Goal: Task Accomplishment & Management: Manage account settings

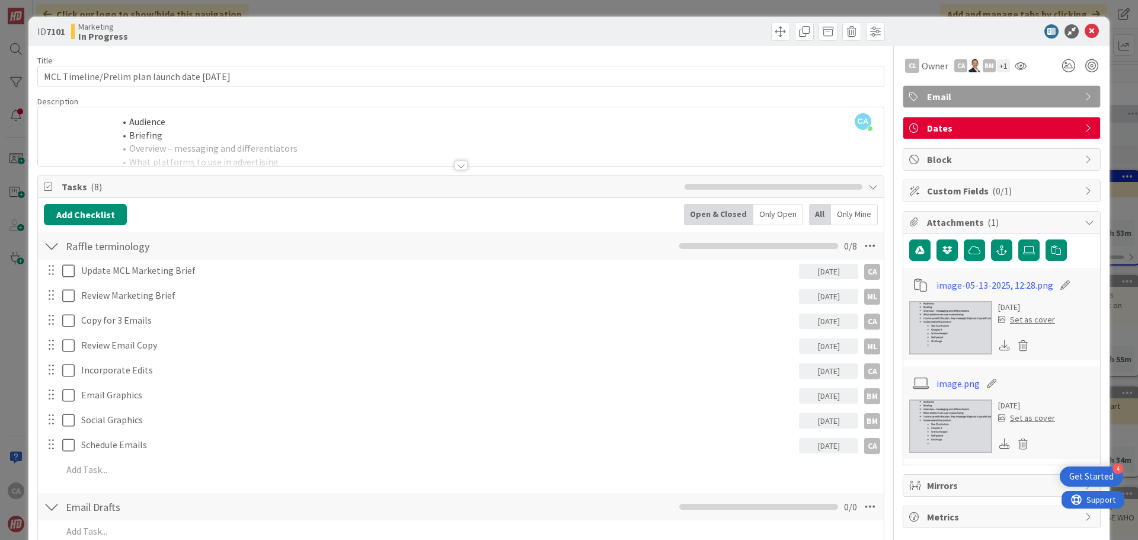
scroll to position [356, 0]
click at [1084, 33] on icon at bounding box center [1091, 31] width 14 height 14
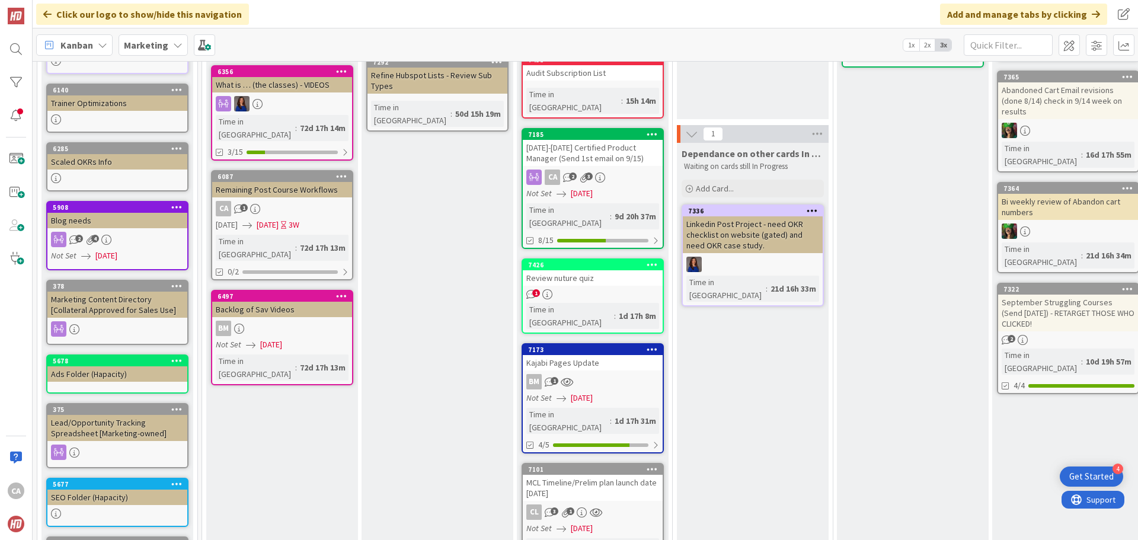
scroll to position [178, 0]
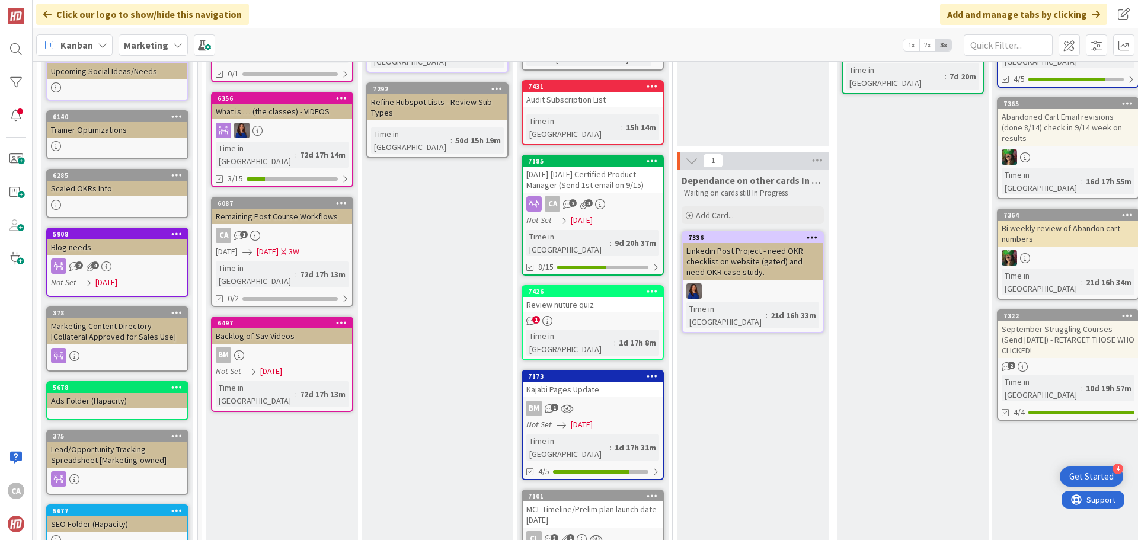
click at [577, 297] on div "Review nuture quiz" at bounding box center [593, 304] width 140 height 15
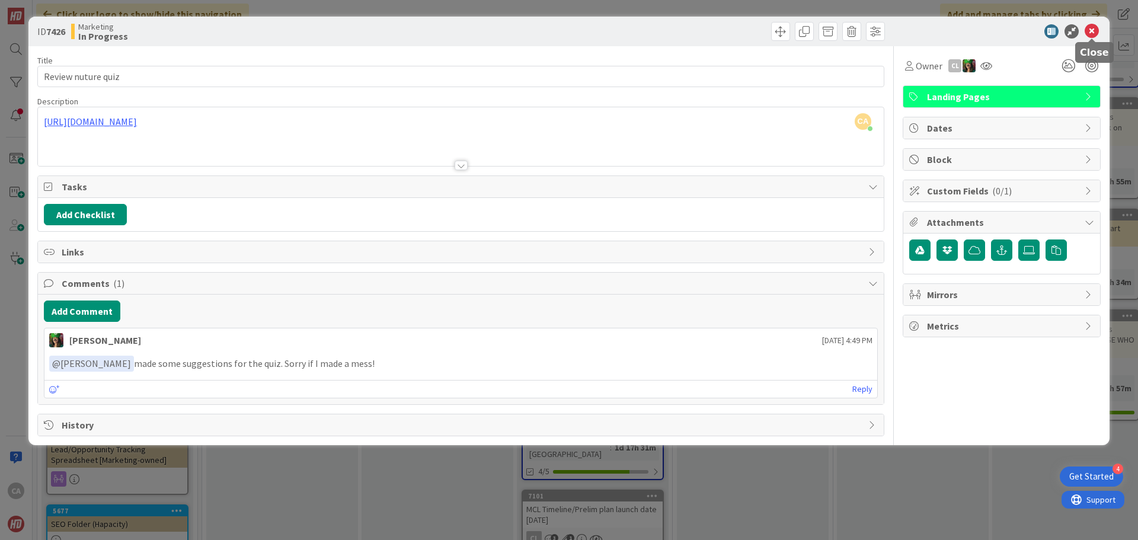
click at [1094, 33] on icon at bounding box center [1091, 31] width 14 height 14
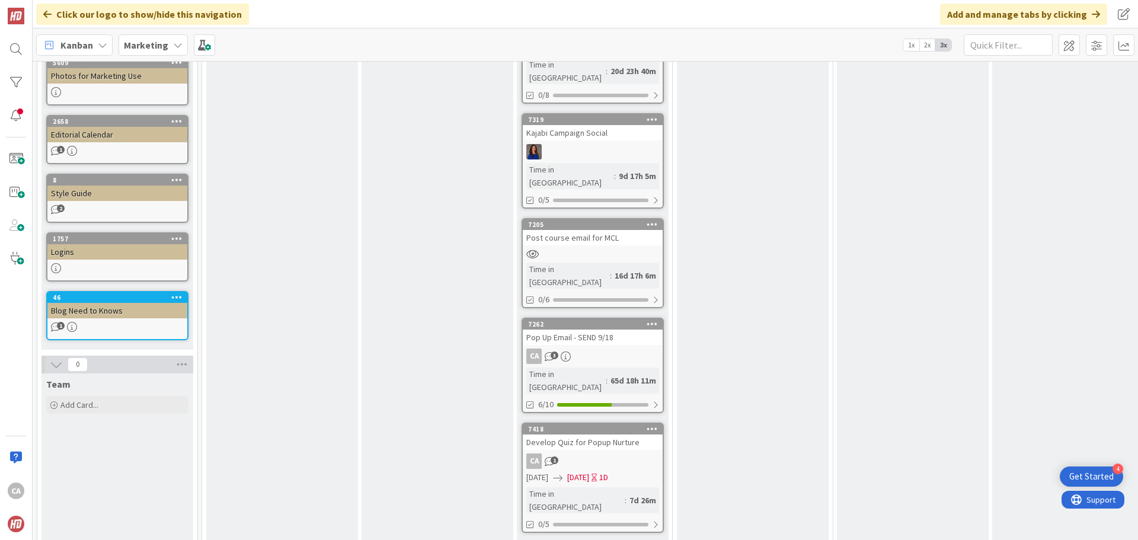
scroll to position [689, 0]
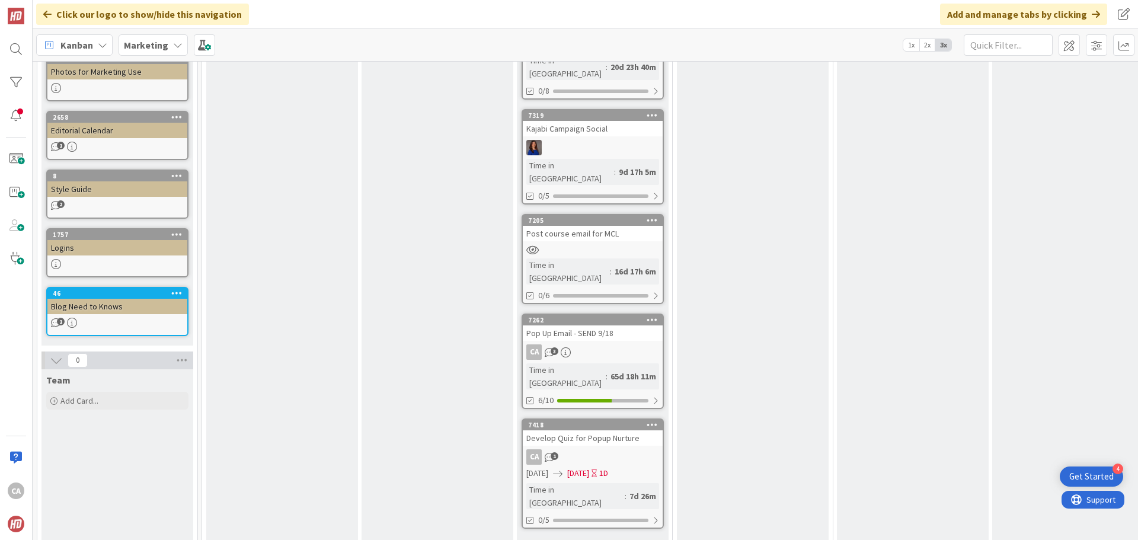
click at [590, 430] on div "Develop Quiz for Popup Nurture" at bounding box center [593, 437] width 140 height 15
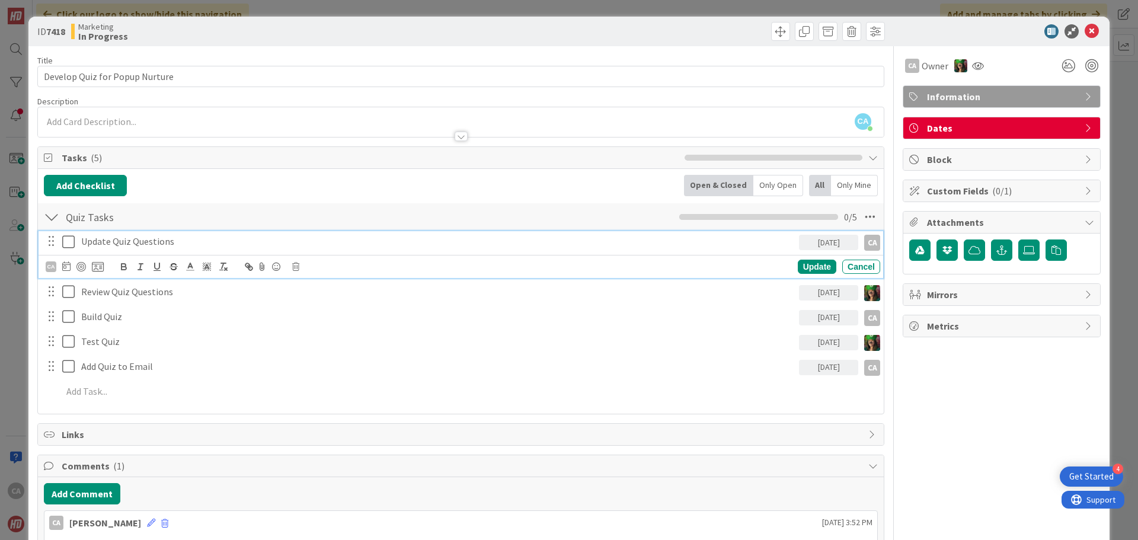
click at [66, 240] on icon at bounding box center [68, 242] width 12 height 14
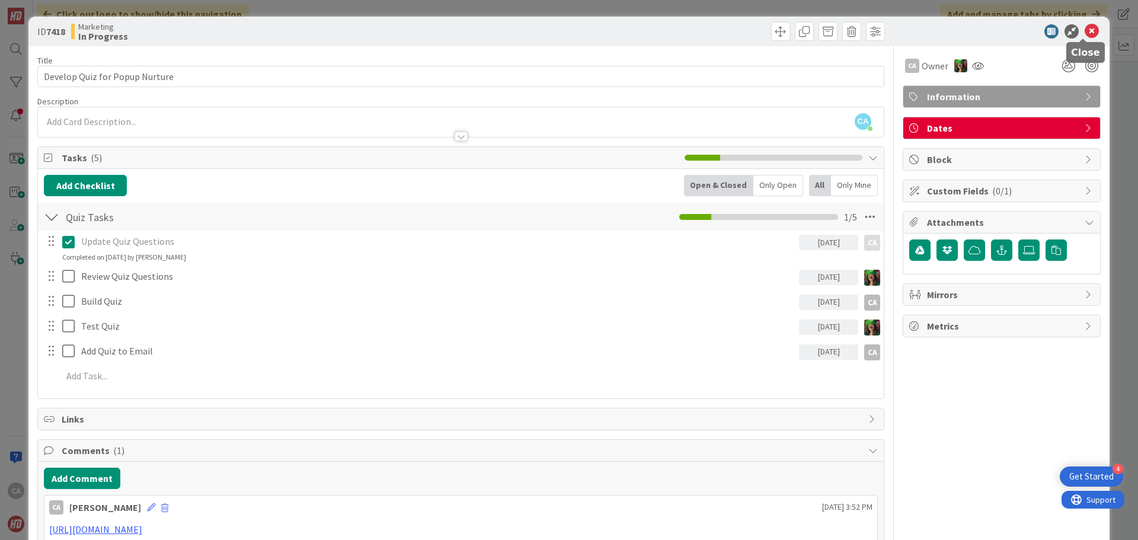
click at [1084, 33] on icon at bounding box center [1091, 31] width 14 height 14
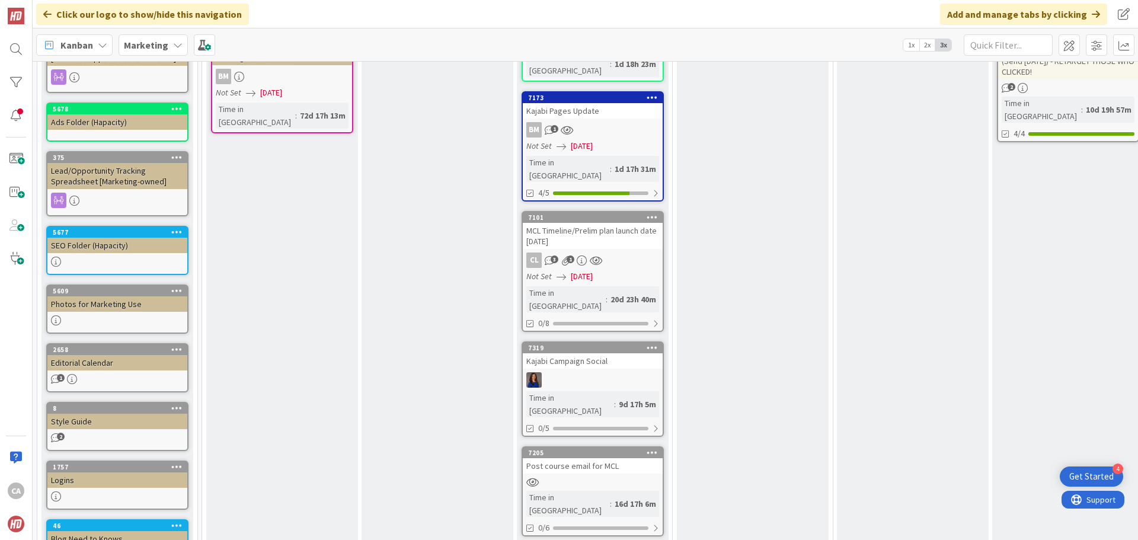
scroll to position [452, 0]
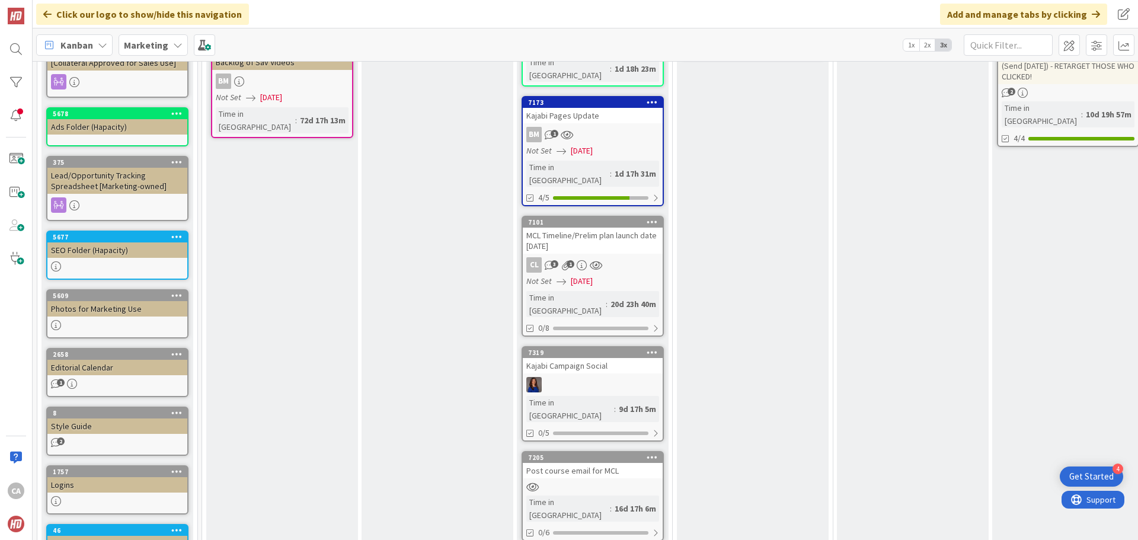
click at [612, 228] on div "MCL Timeline/Prelim plan launch date [DATE]" at bounding box center [593, 241] width 140 height 26
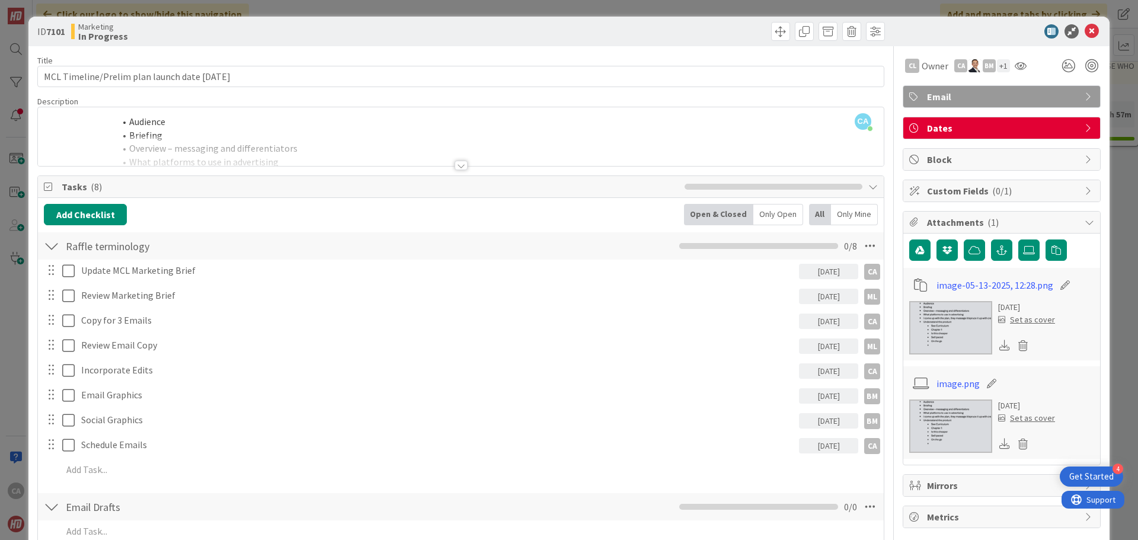
click at [820, 271] on div "[DATE]" at bounding box center [828, 271] width 59 height 15
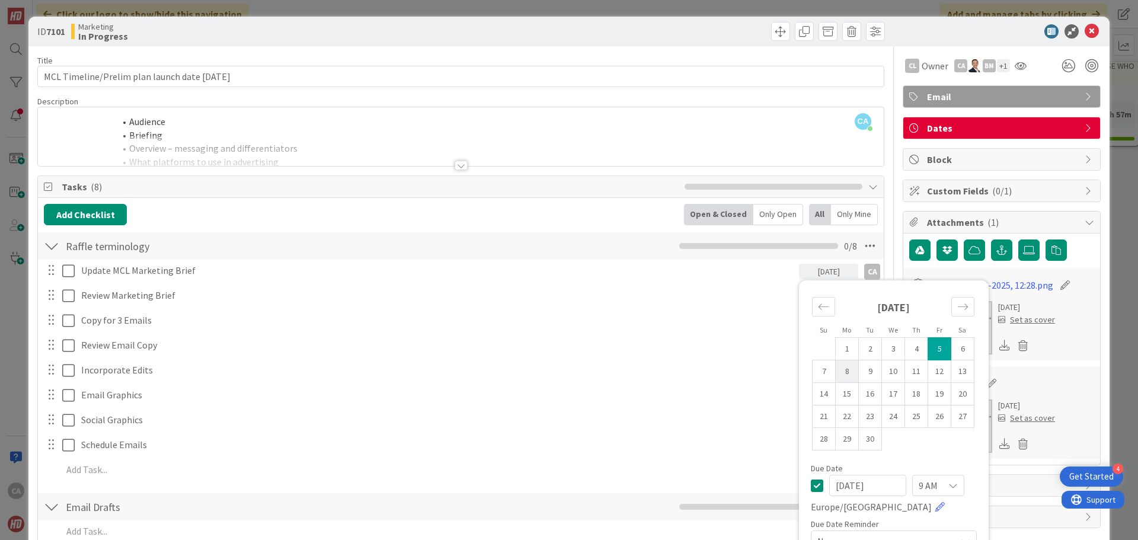
click at [847, 374] on td "8" at bounding box center [846, 371] width 23 height 23
type input "[DATE]"
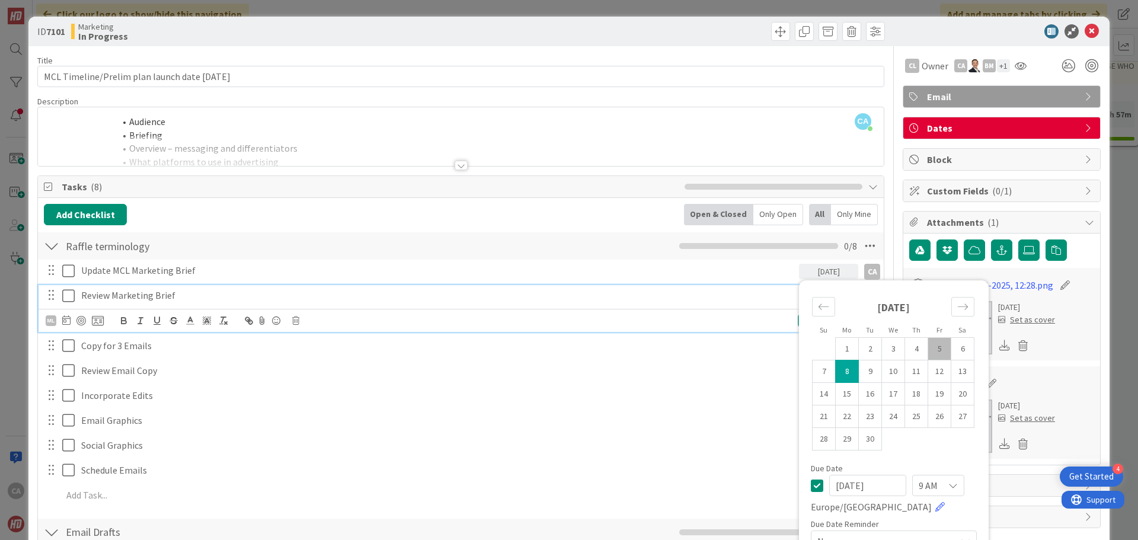
click at [155, 298] on p "Review Marketing Brief" at bounding box center [437, 296] width 713 height 14
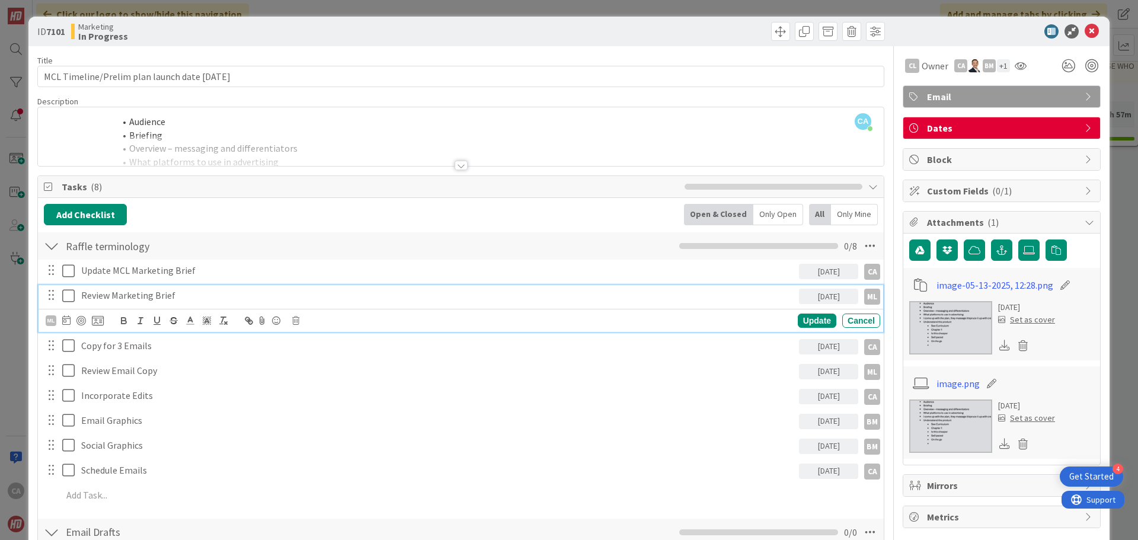
click at [819, 300] on div "[DATE]" at bounding box center [828, 296] width 59 height 15
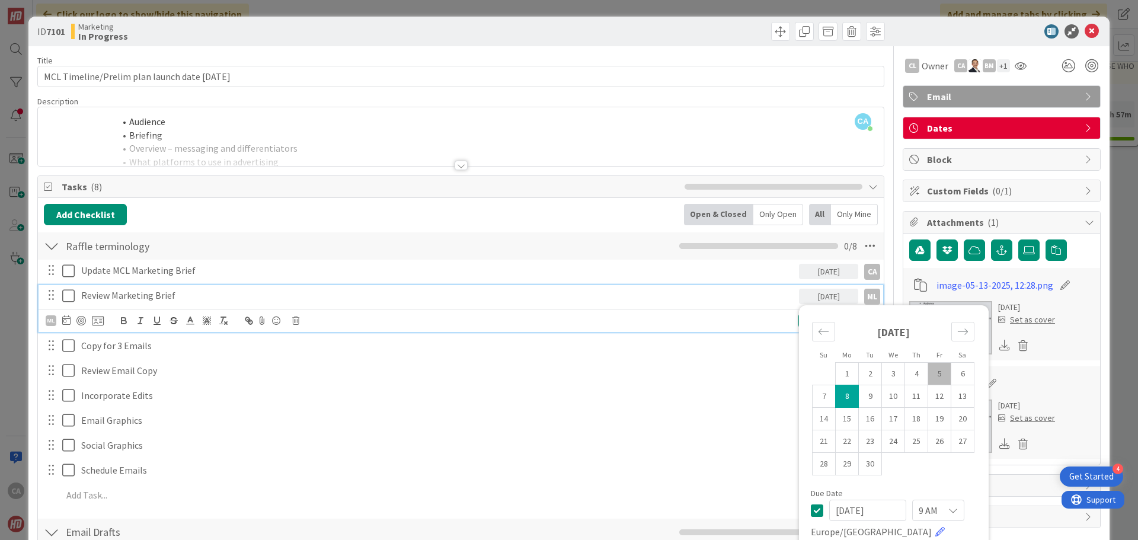
click at [167, 296] on p "Review Marketing Brief" at bounding box center [437, 296] width 713 height 14
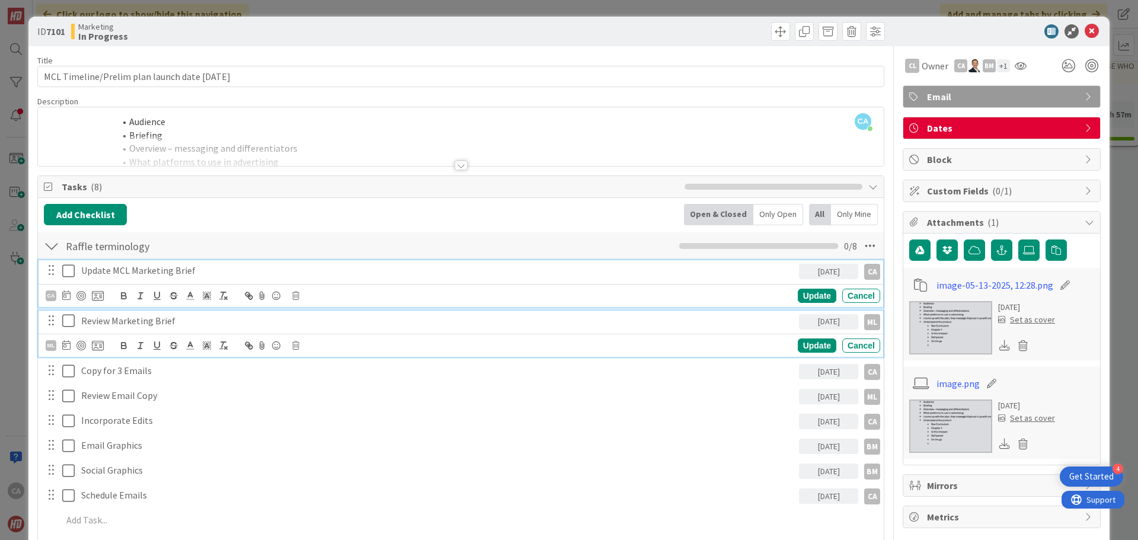
click at [194, 267] on p "Update MCL Marketing Brief" at bounding box center [437, 271] width 713 height 14
click at [172, 322] on p "Review Marketing Brief" at bounding box center [437, 321] width 713 height 14
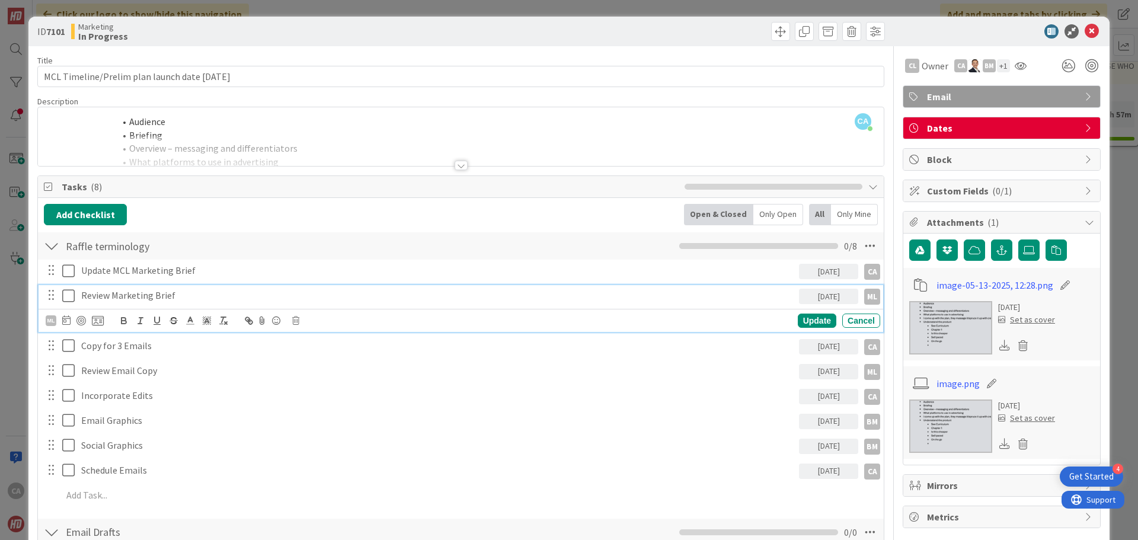
click at [825, 300] on div "[DATE]" at bounding box center [828, 296] width 59 height 15
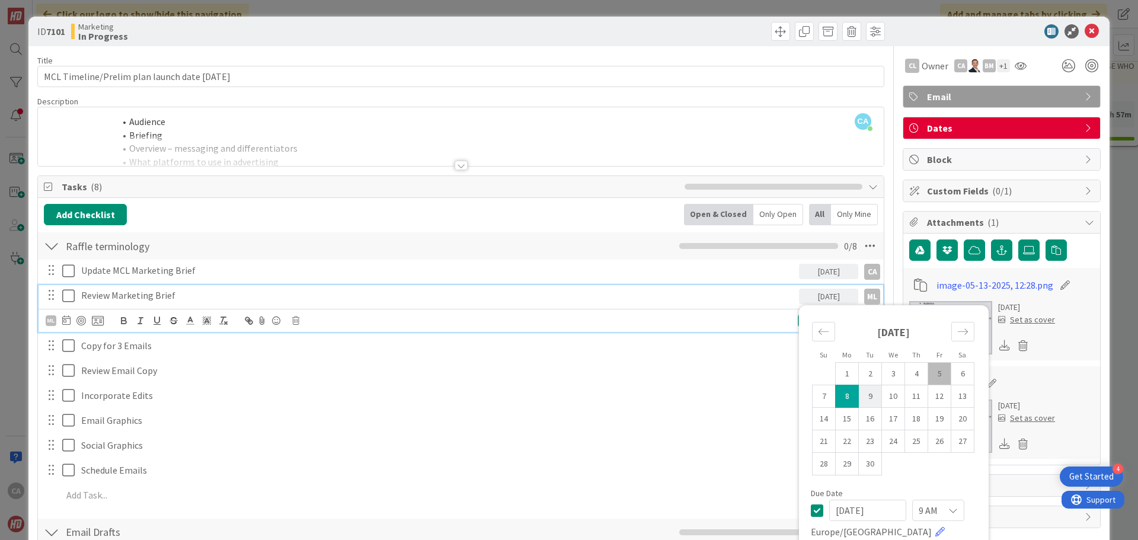
click at [867, 393] on td "9" at bounding box center [870, 396] width 23 height 23
type input "[DATE]"
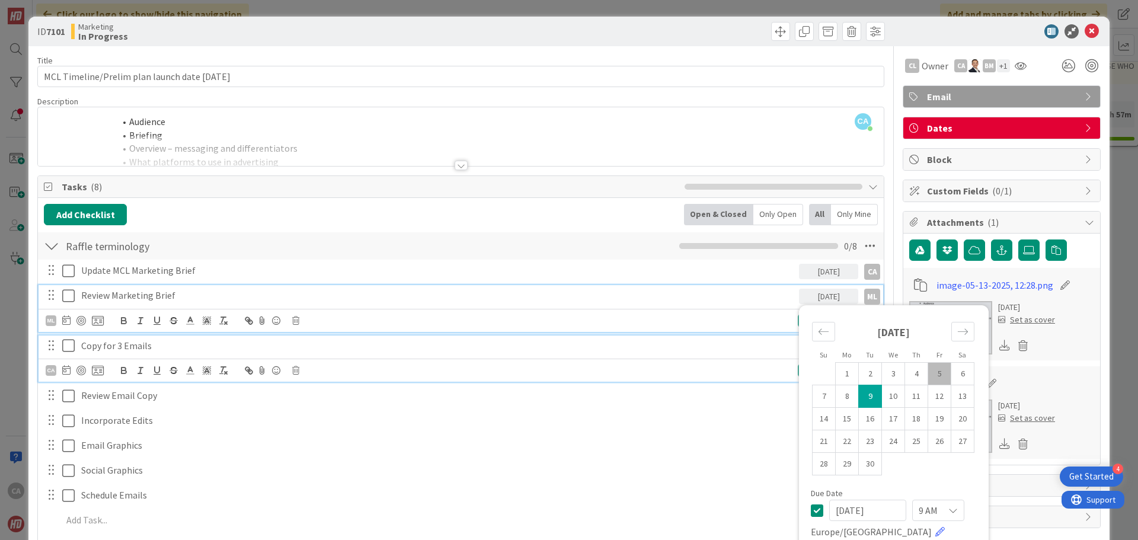
click at [131, 348] on p "Copy for 3 Emails" at bounding box center [437, 346] width 713 height 14
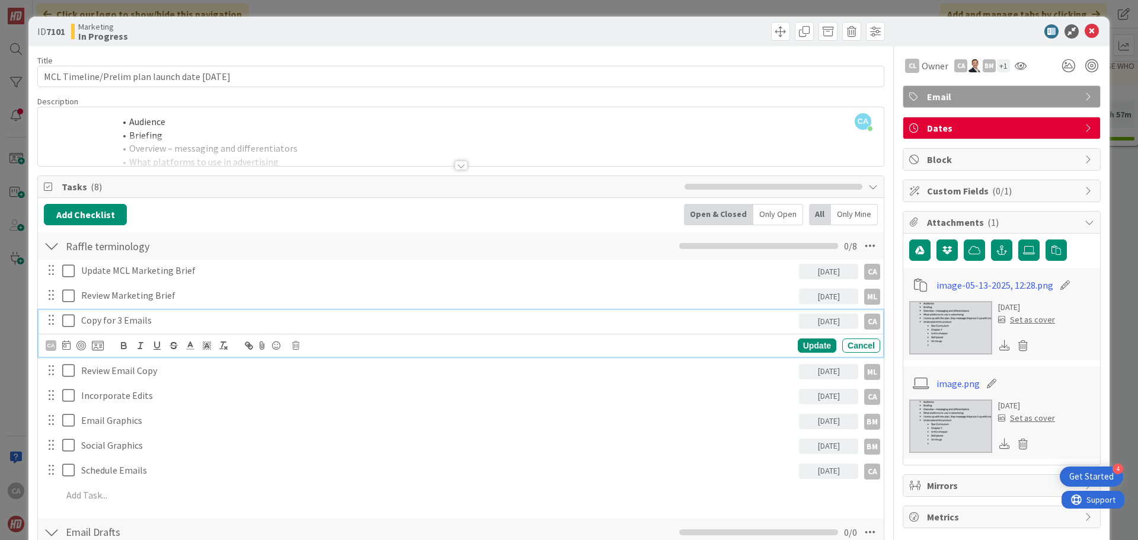
click at [205, 222] on div "Add Checklist Open & Closed Only Open All Only Mine" at bounding box center [461, 214] width 834 height 21
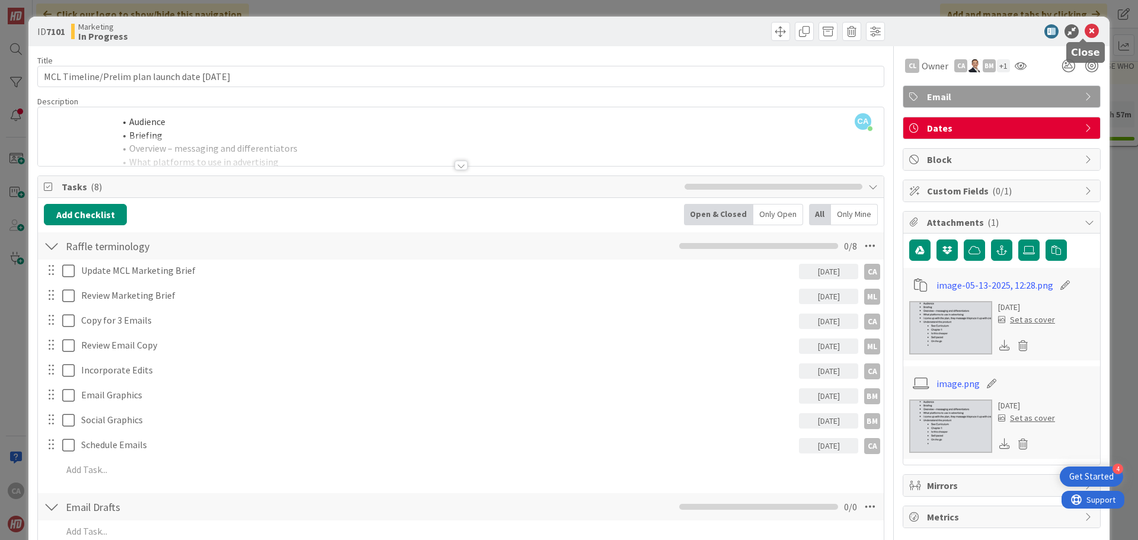
click at [1084, 34] on icon at bounding box center [1091, 31] width 14 height 14
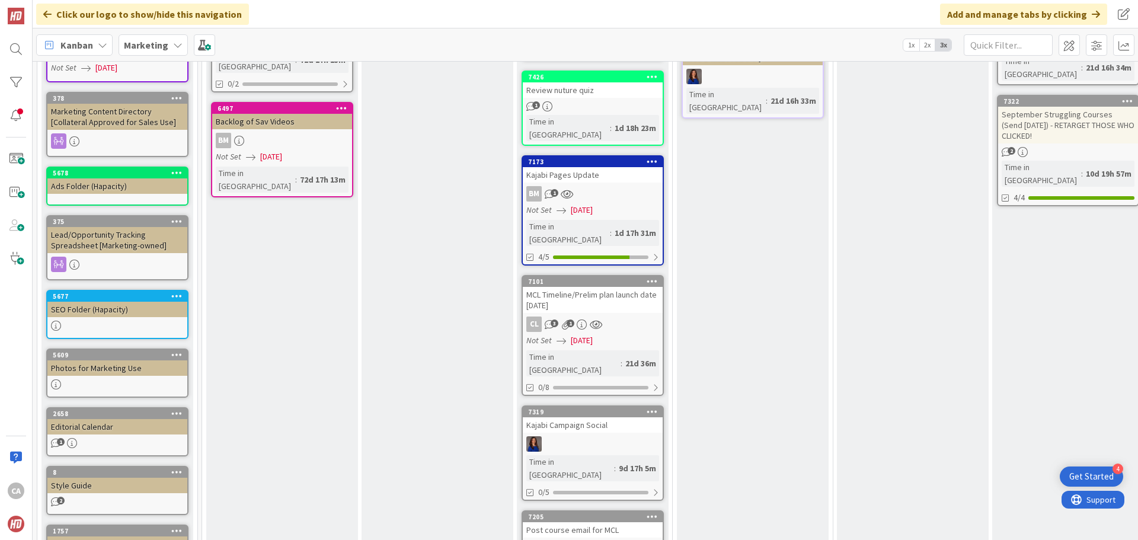
scroll to position [333, 0]
